Goal: Check status: Check status

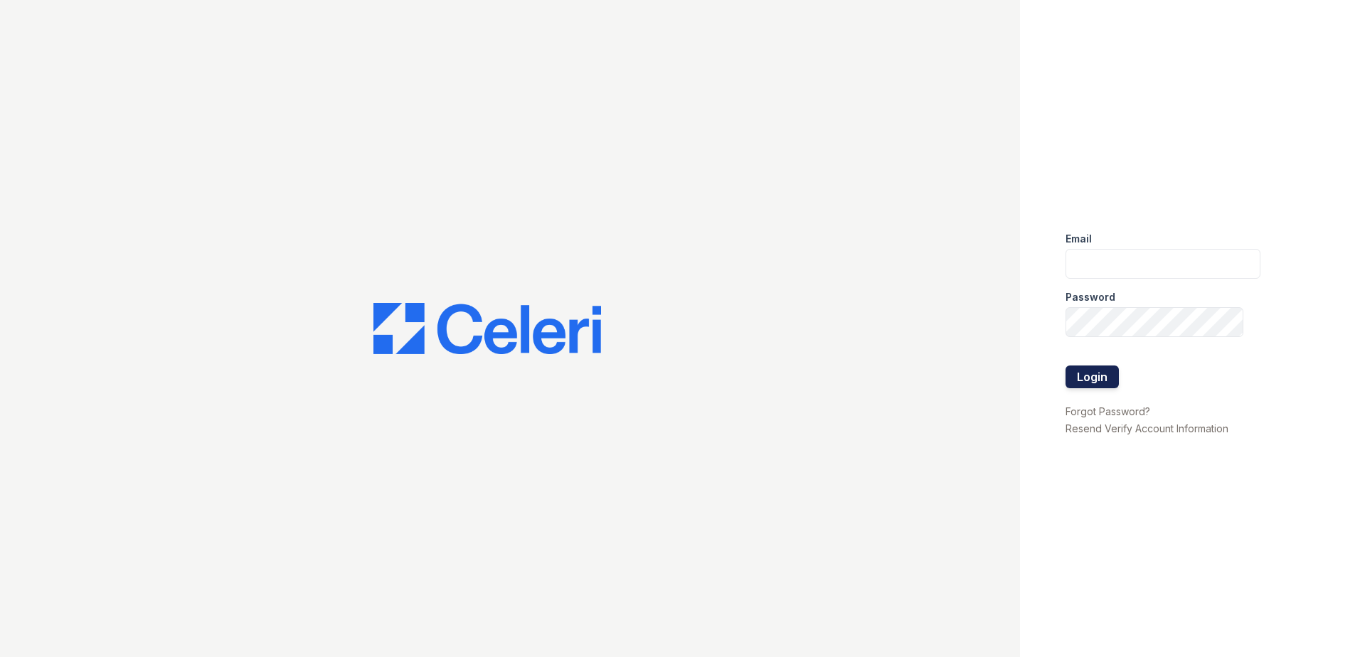
type input "sgasanov@trinity-pm.com"
click at [1098, 376] on button "Login" at bounding box center [1091, 377] width 53 height 23
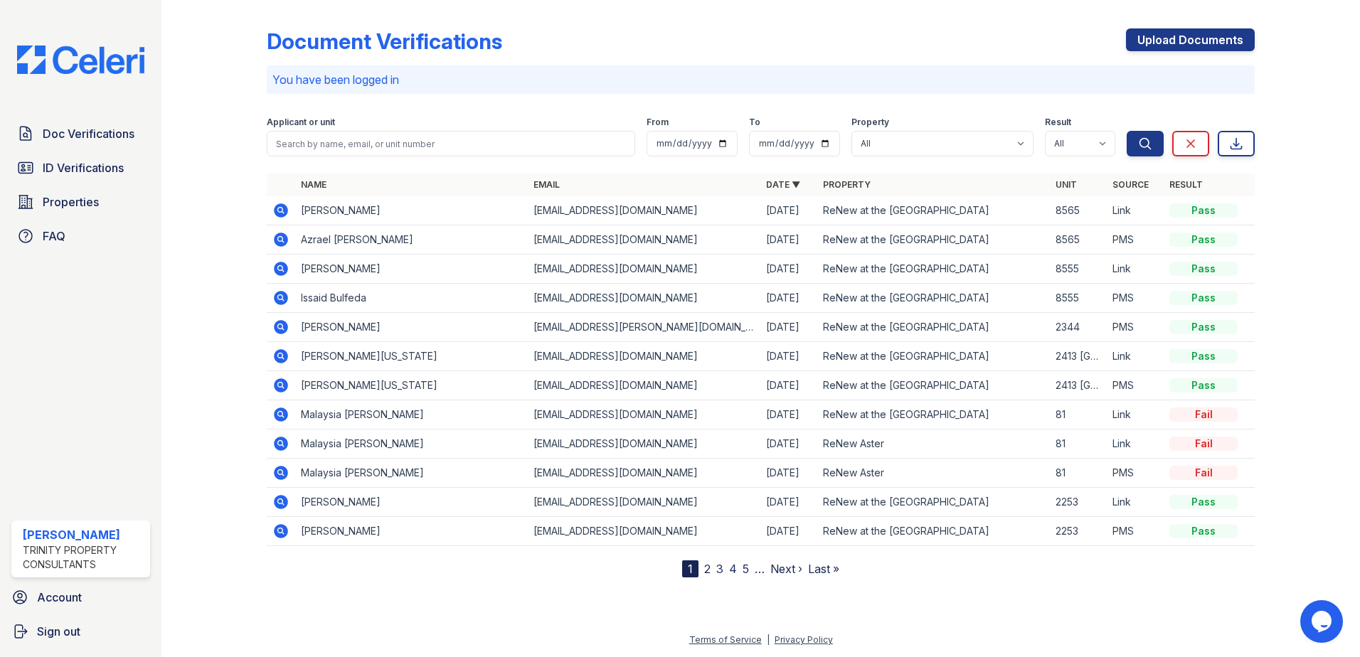
drag, startPoint x: 401, startPoint y: 213, endPoint x: 304, endPoint y: 215, distance: 97.5
click at [304, 215] on td "[PERSON_NAME]" at bounding box center [411, 210] width 233 height 29
click at [102, 147] on link "Doc Verifications" at bounding box center [80, 133] width 139 height 28
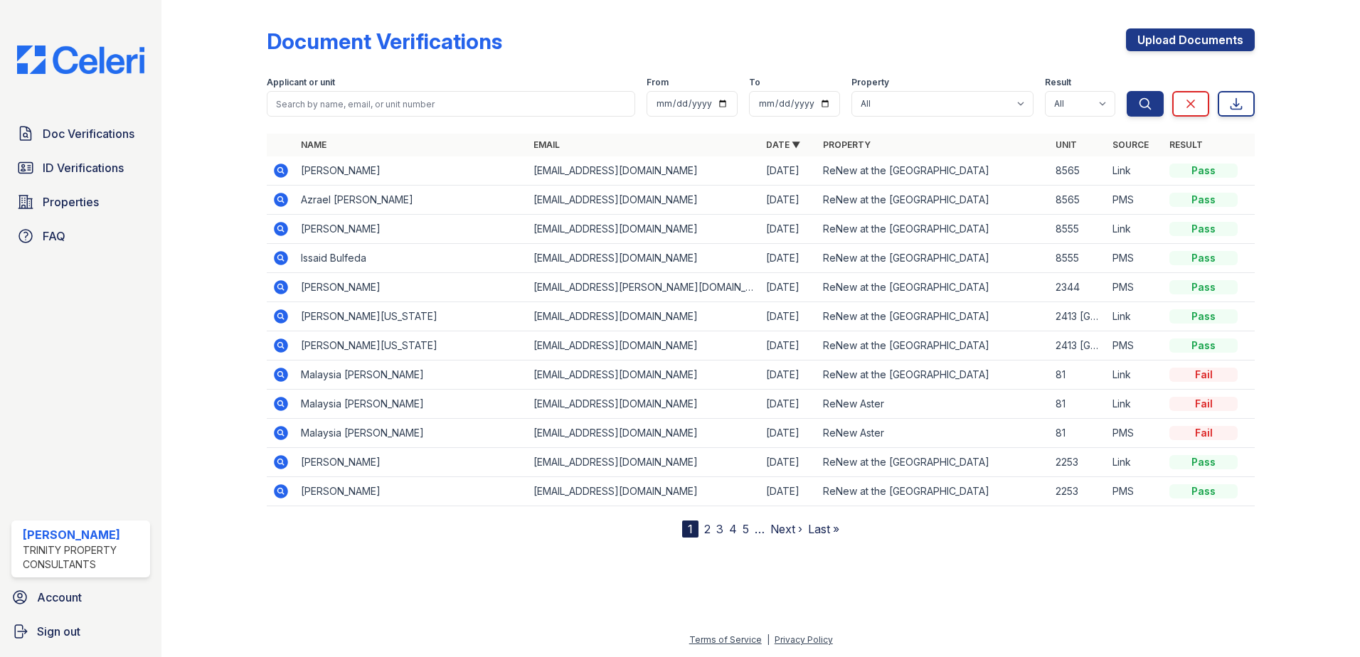
drag, startPoint x: 393, startPoint y: 170, endPoint x: 299, endPoint y: 179, distance: 94.3
click at [299, 179] on td "[PERSON_NAME]" at bounding box center [411, 170] width 233 height 29
drag, startPoint x: 299, startPoint y: 179, endPoint x: 311, endPoint y: 174, distance: 13.1
copy td "[PERSON_NAME]"
click at [102, 166] on span "ID Verifications" at bounding box center [83, 167] width 81 height 17
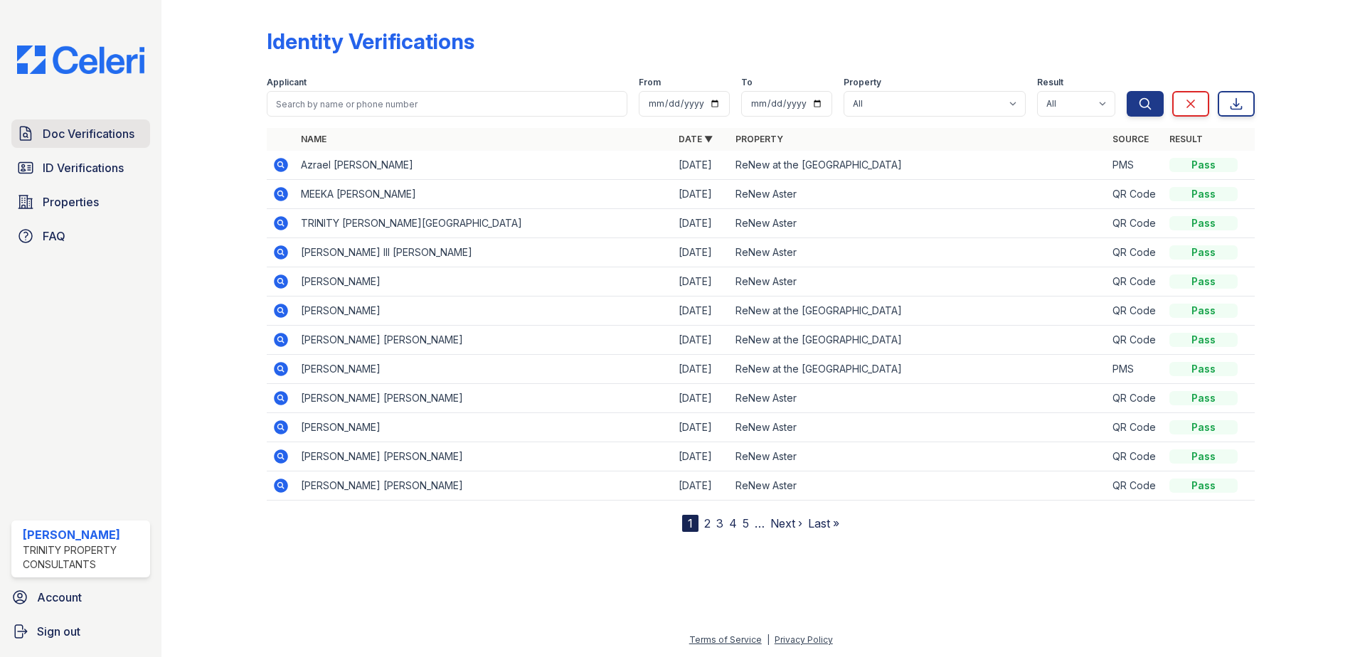
click at [107, 137] on span "Doc Verifications" at bounding box center [89, 133] width 92 height 17
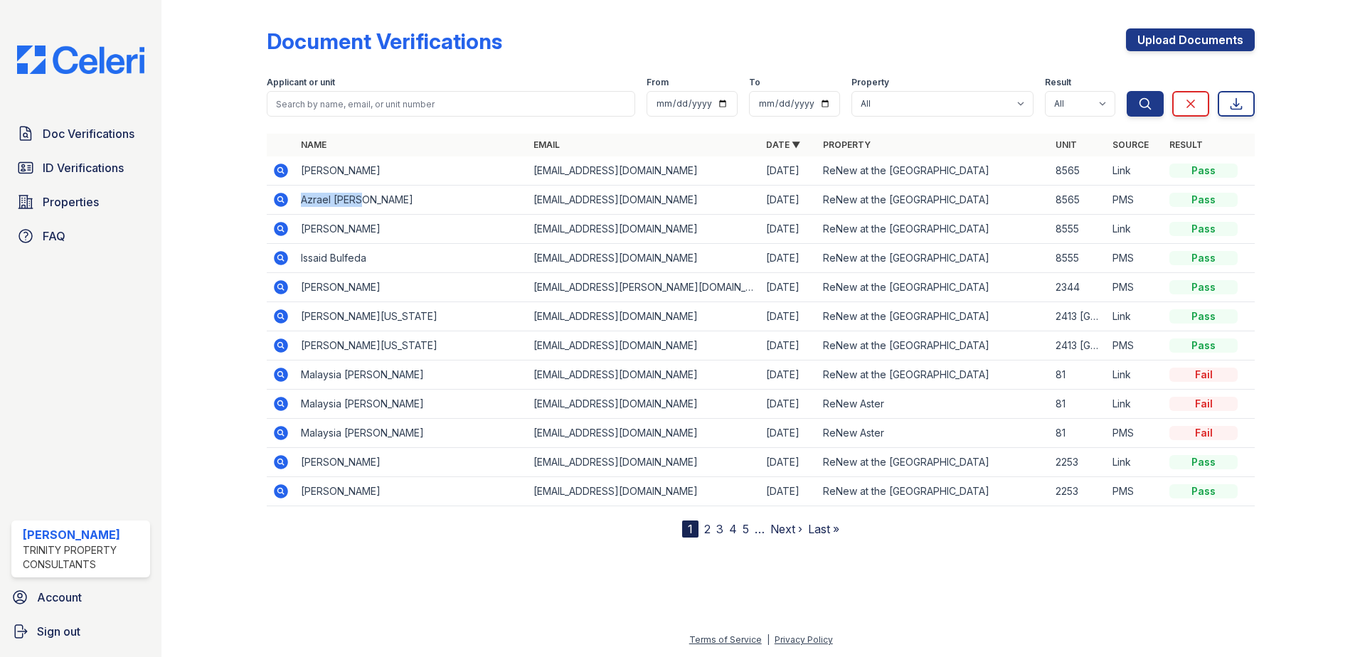
drag, startPoint x: 356, startPoint y: 200, endPoint x: 295, endPoint y: 199, distance: 60.5
click at [295, 199] on td "Azrael [PERSON_NAME]" at bounding box center [411, 200] width 233 height 29
drag, startPoint x: 295, startPoint y: 199, endPoint x: 322, endPoint y: 199, distance: 27.0
copy td "Azrael [PERSON_NAME]"
click at [79, 169] on span "ID Verifications" at bounding box center [83, 167] width 81 height 17
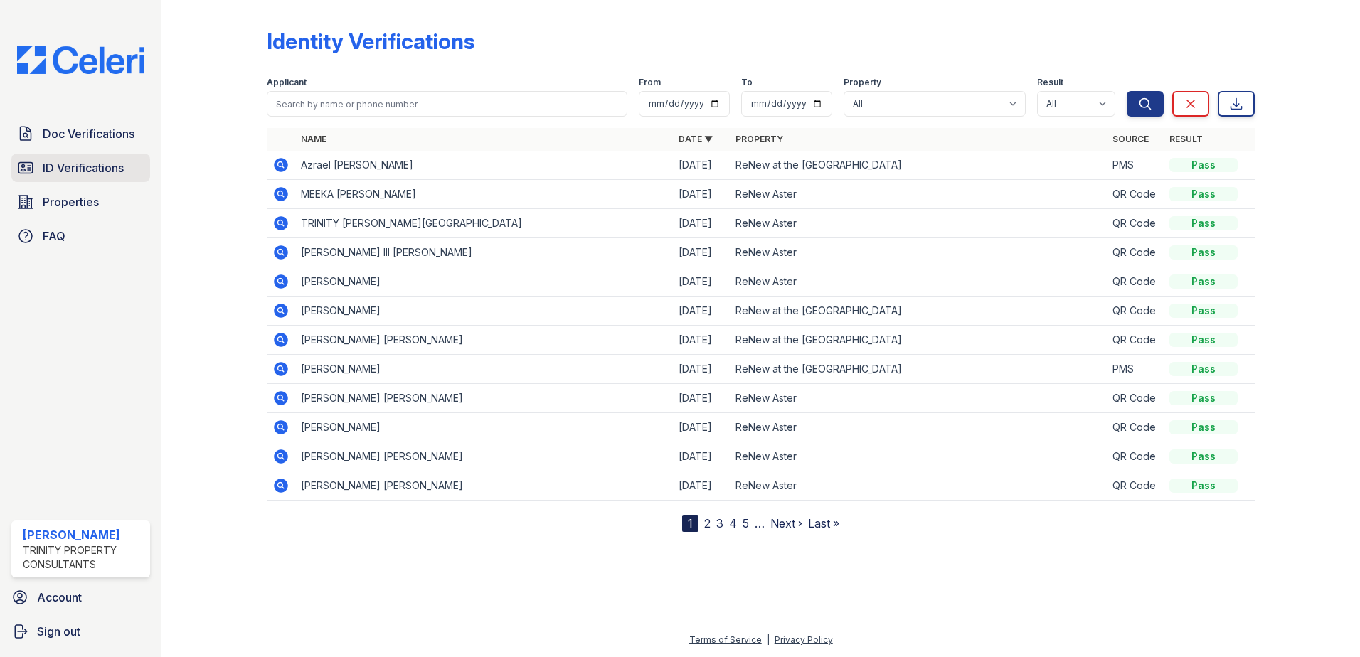
click at [98, 176] on span "ID Verifications" at bounding box center [83, 167] width 81 height 17
click at [40, 131] on link "Doc Verifications" at bounding box center [80, 133] width 139 height 28
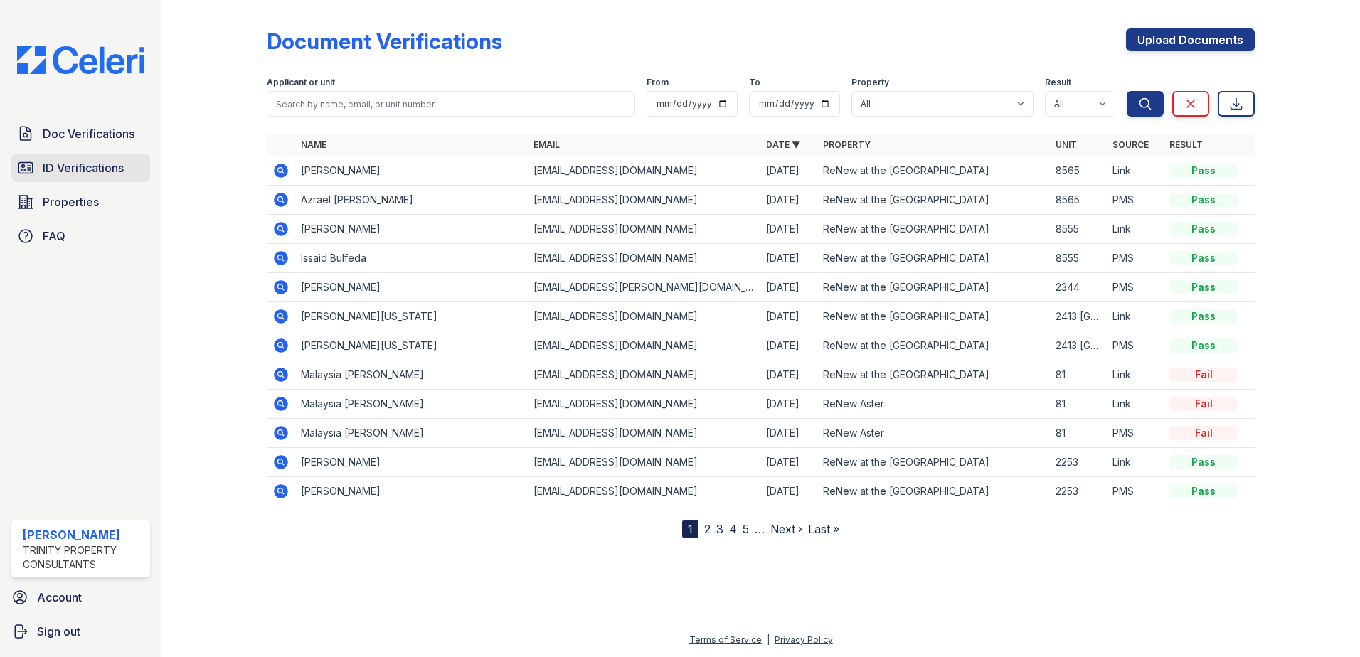
click at [95, 160] on span "ID Verifications" at bounding box center [83, 167] width 81 height 17
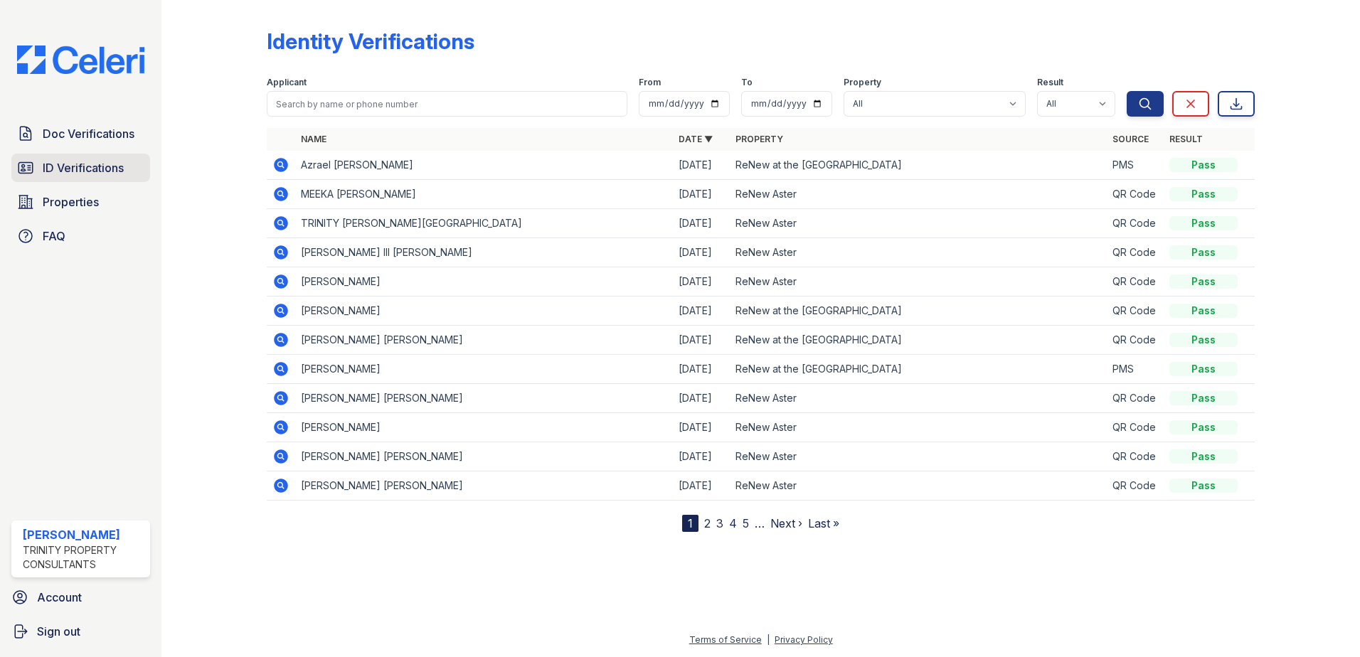
click at [119, 175] on span "ID Verifications" at bounding box center [83, 167] width 81 height 17
click at [104, 180] on link "ID Verifications" at bounding box center [80, 168] width 139 height 28
click at [68, 169] on span "ID Verifications" at bounding box center [83, 167] width 81 height 17
click at [92, 165] on span "ID Verifications" at bounding box center [83, 167] width 81 height 17
click at [97, 132] on span "Doc Verifications" at bounding box center [89, 133] width 92 height 17
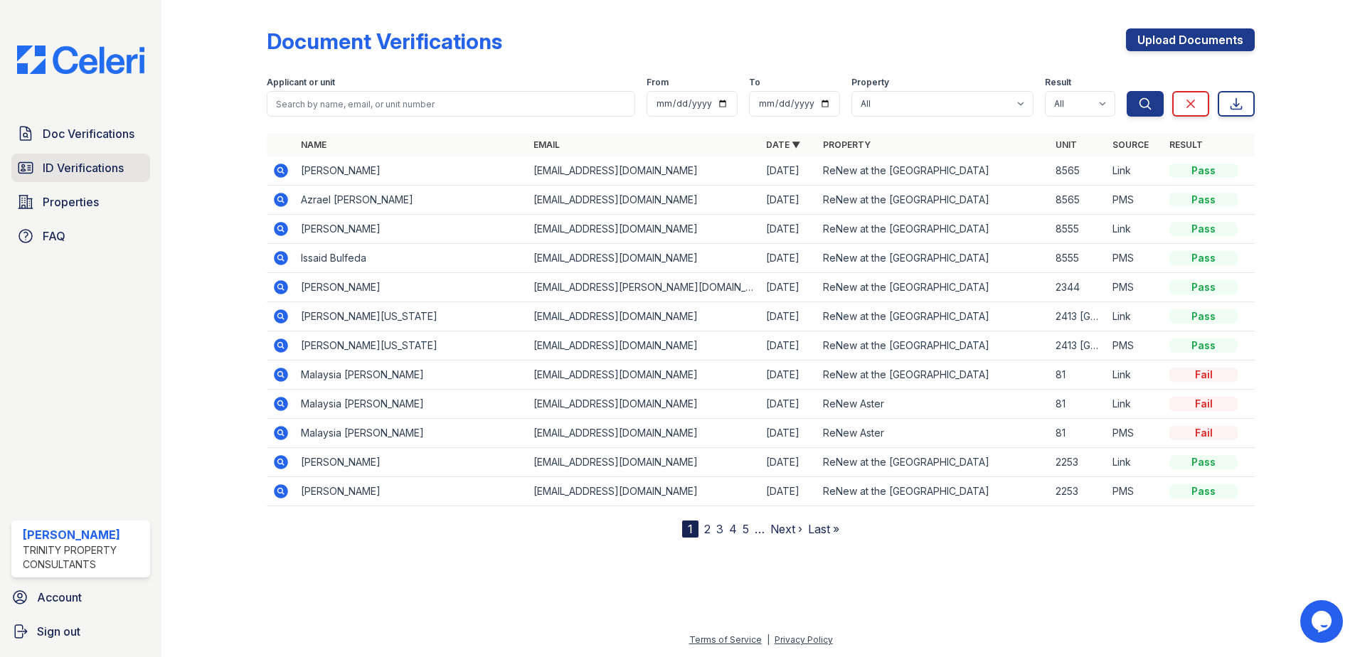
click at [94, 178] on link "ID Verifications" at bounding box center [80, 168] width 139 height 28
